Goal: Navigation & Orientation: Understand site structure

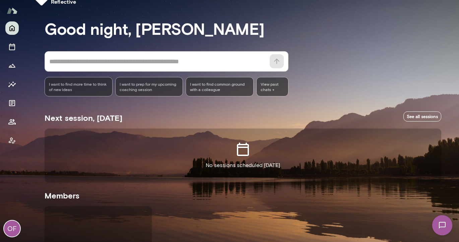
scroll to position [17, 0]
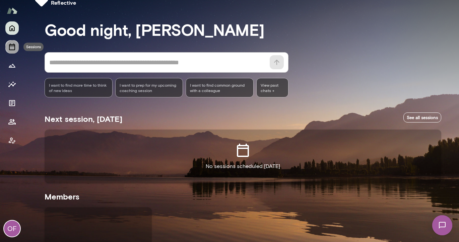
click at [12, 46] on icon "Sessions" at bounding box center [12, 47] width 8 height 8
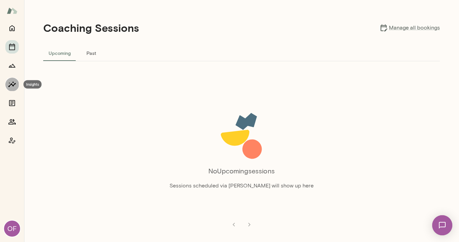
click at [13, 84] on icon "Insights" at bounding box center [12, 84] width 8 height 8
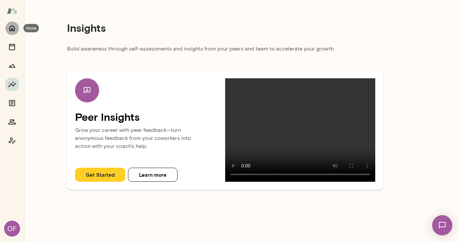
click at [10, 27] on icon "Home" at bounding box center [11, 28] width 5 height 6
